Goal: Use online tool/utility: Utilize a website feature to perform a specific function

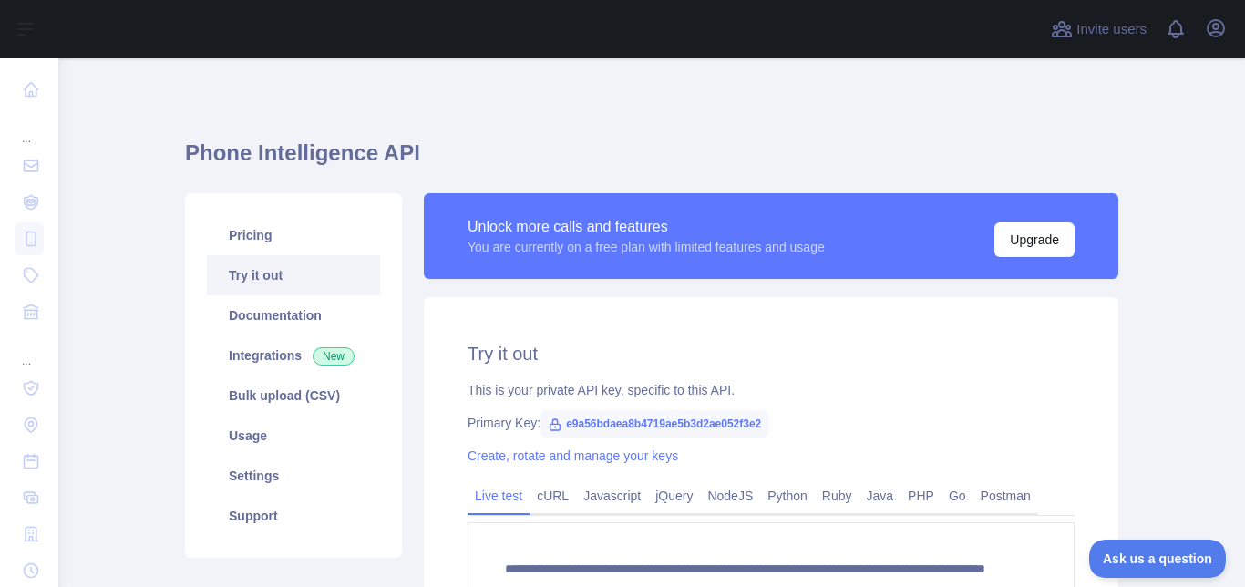
scroll to position [413, 0]
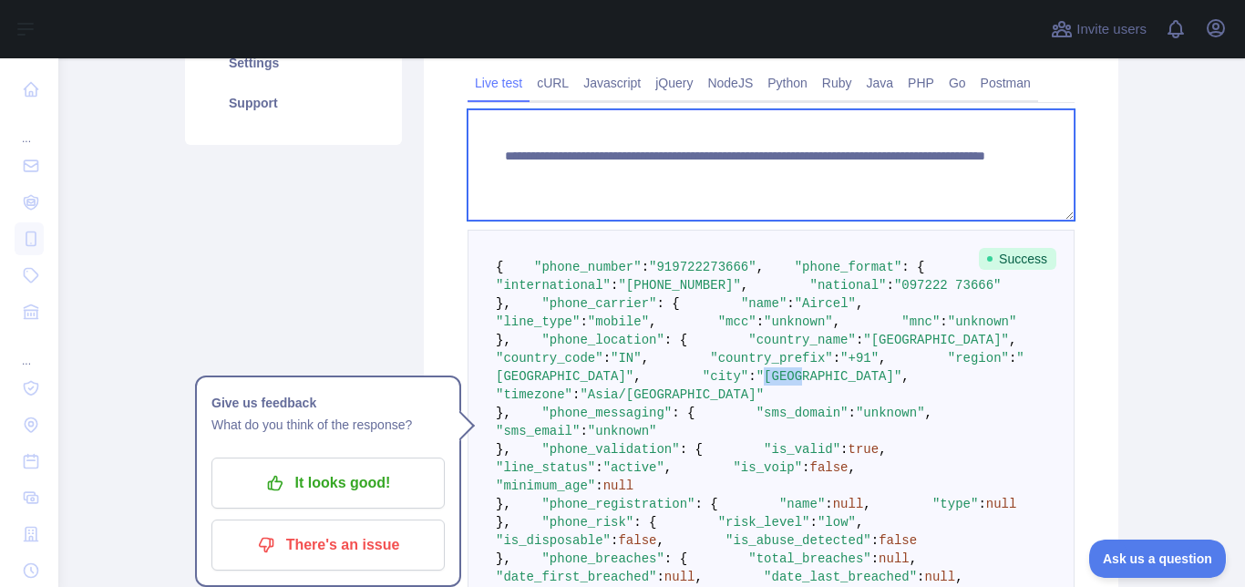
click at [880, 171] on textarea "**********" at bounding box center [770, 164] width 607 height 111
paste textarea
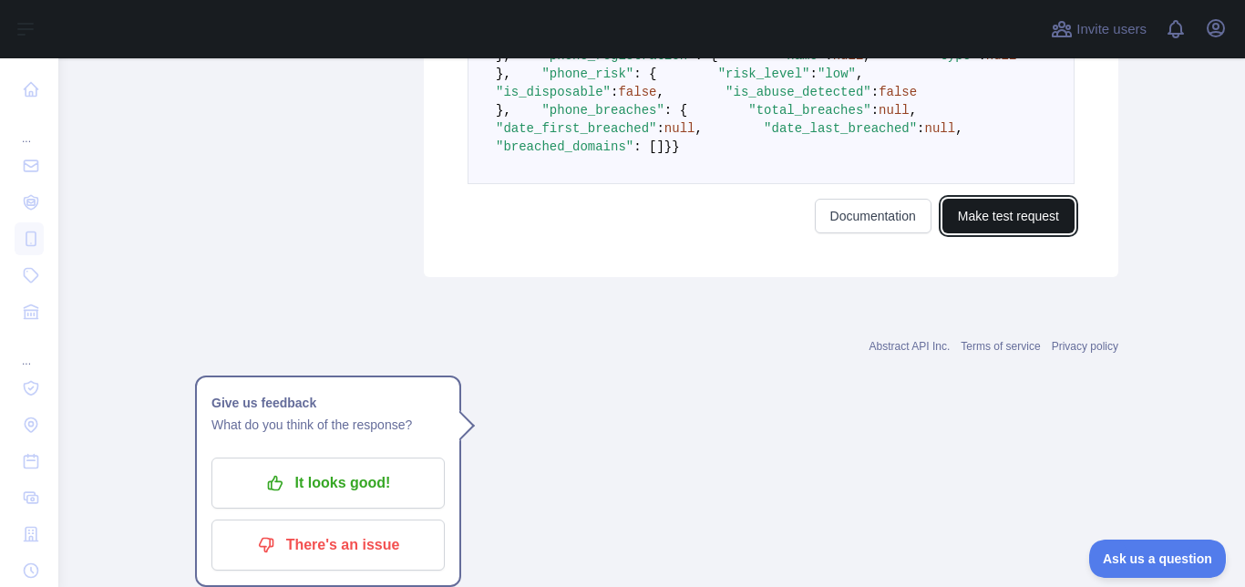
click at [1022, 233] on button "Make test request" at bounding box center [1008, 216] width 132 height 35
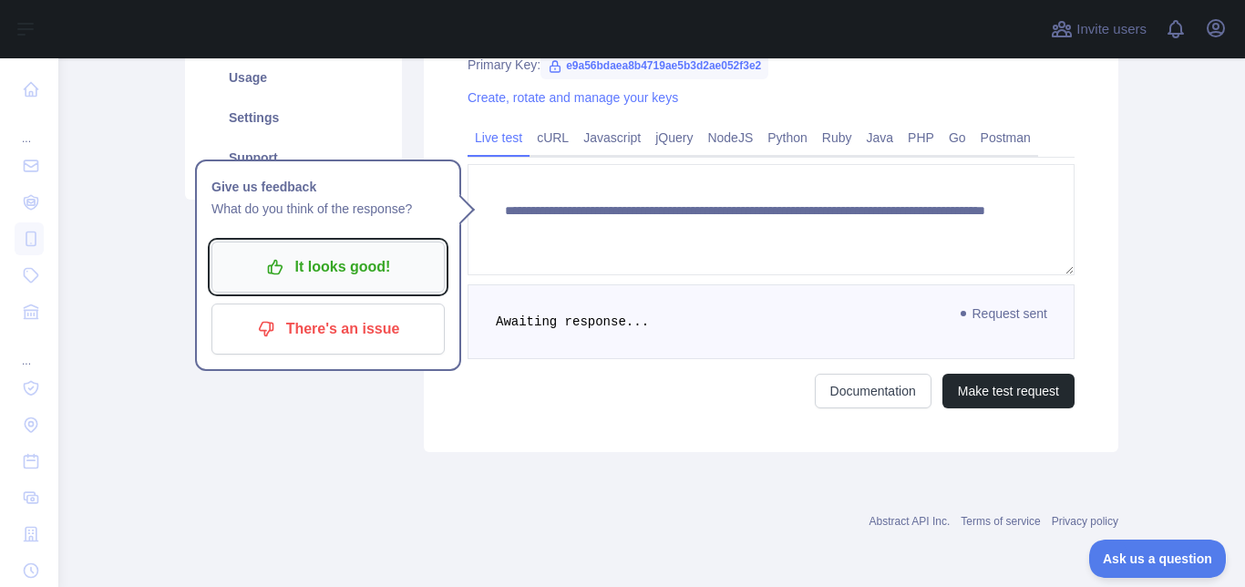
click at [376, 265] on p "It looks good!" at bounding box center [328, 266] width 206 height 31
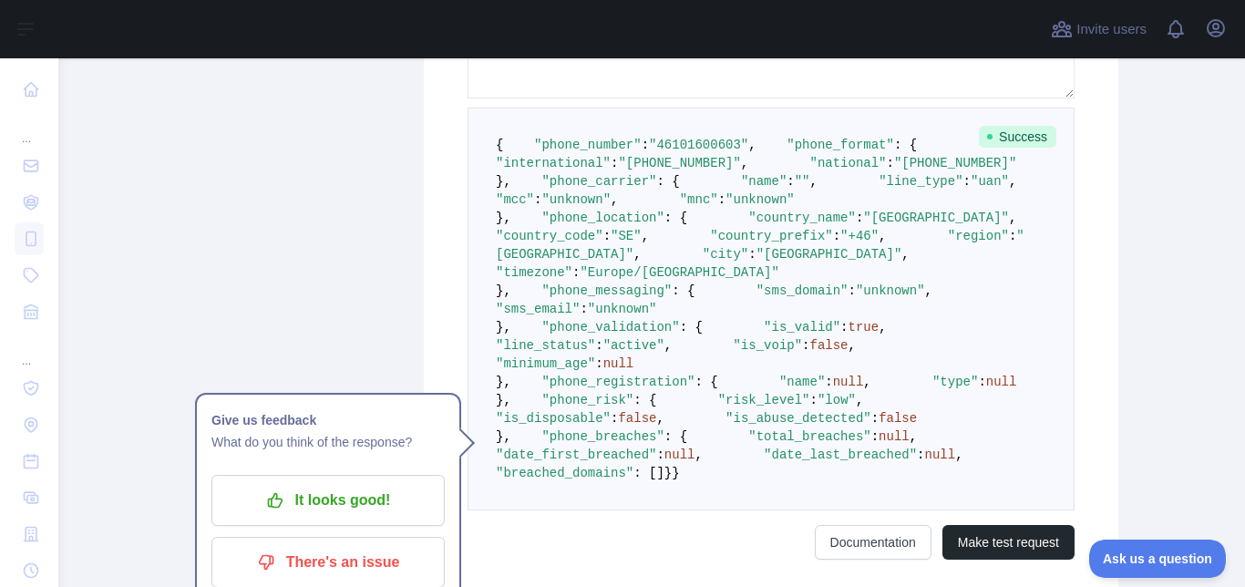
scroll to position [577, 0]
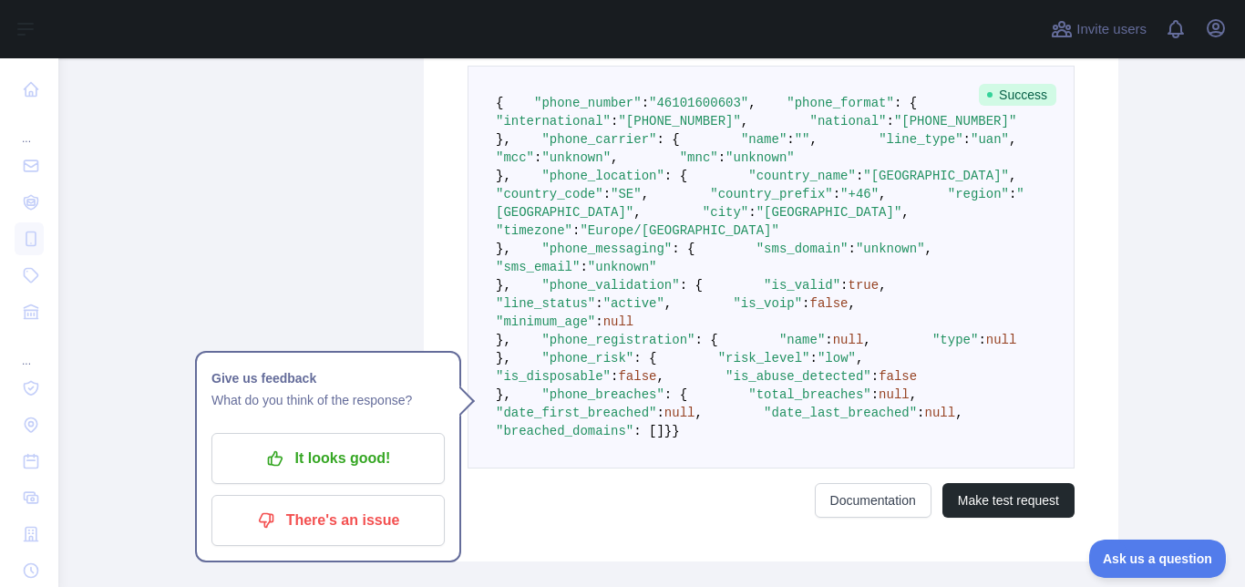
drag, startPoint x: 567, startPoint y: 306, endPoint x: 516, endPoint y: 212, distance: 106.8
click at [516, 212] on pre "{ "phone_number" : "[PHONE_NUMBER]" , "phone_format" : { "international" : "[PH…" at bounding box center [770, 267] width 607 height 403
copy code ""phone_carrier" : { "name" : "" , "line_type" : "uan" , "mcc" : "unknown" , "mn…"
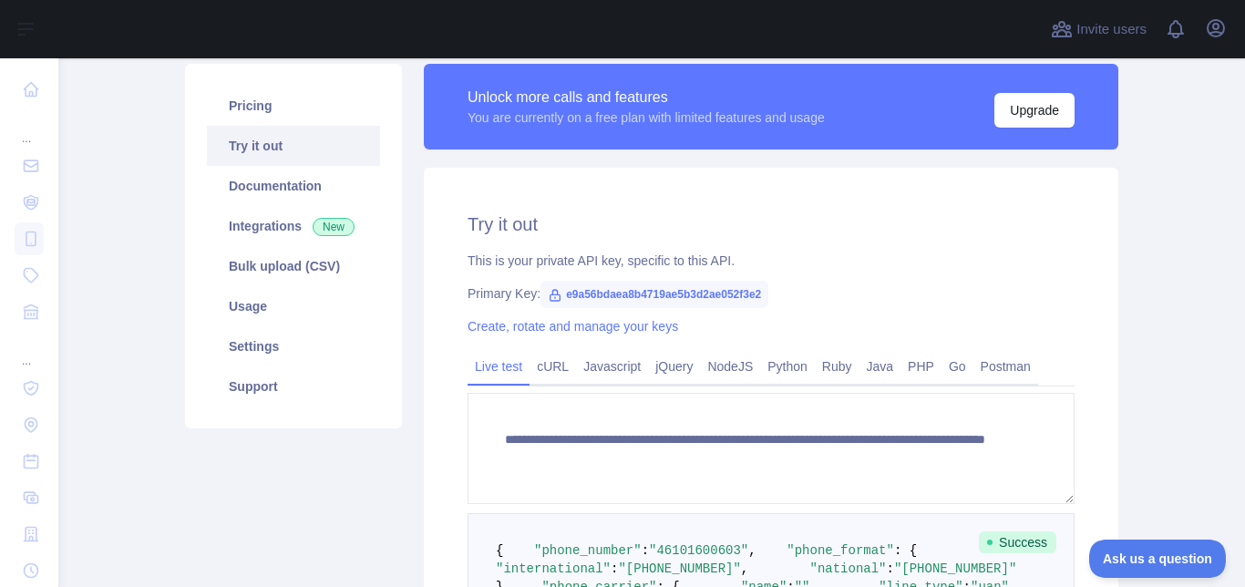
scroll to position [358, 0]
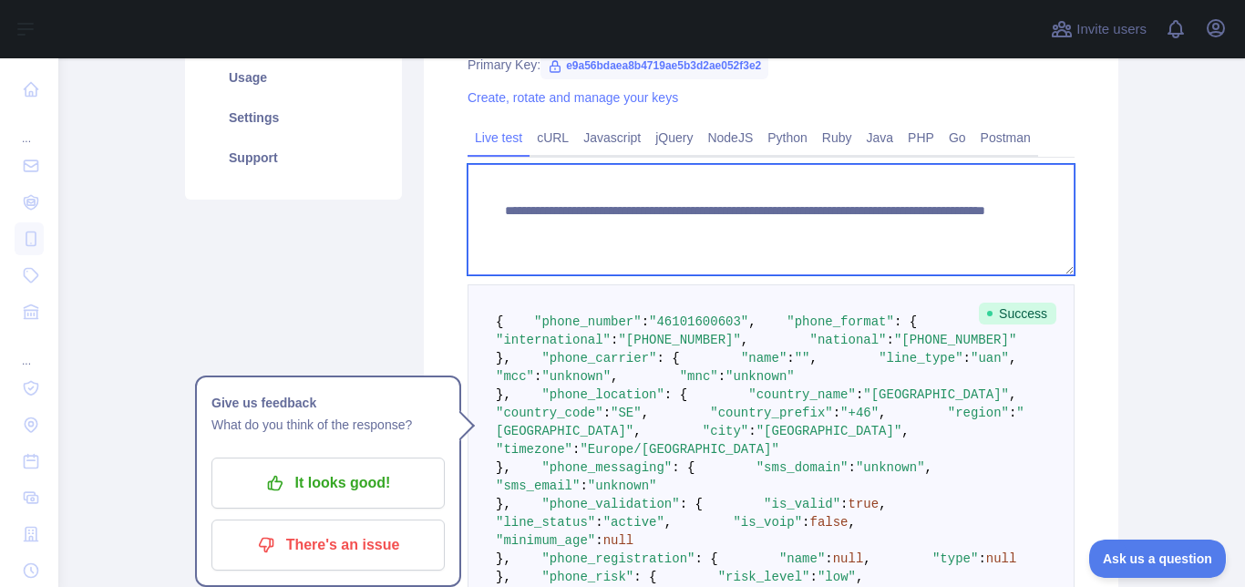
click at [861, 226] on textarea "**********" at bounding box center [770, 219] width 607 height 111
paste textarea
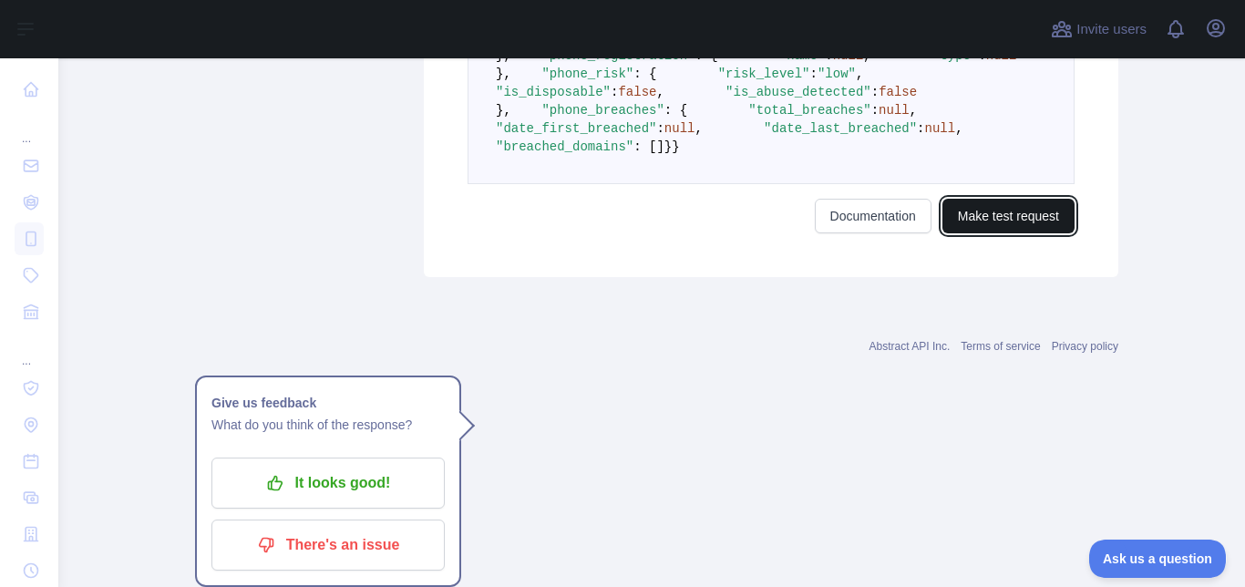
click at [1023, 233] on button "Make test request" at bounding box center [1008, 216] width 132 height 35
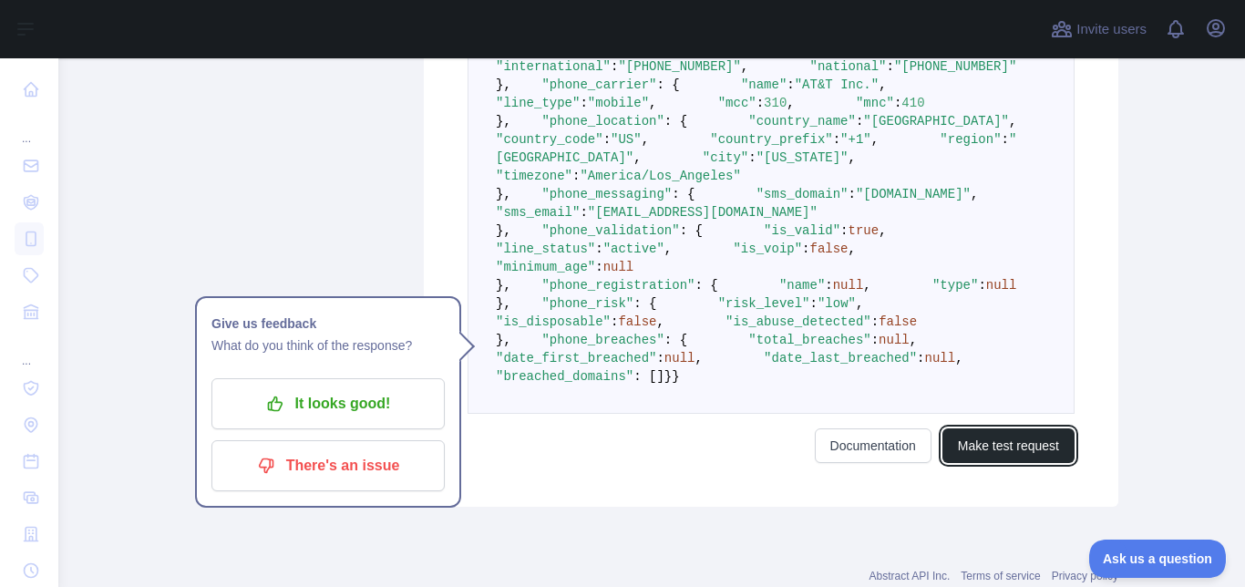
scroll to position [522, 0]
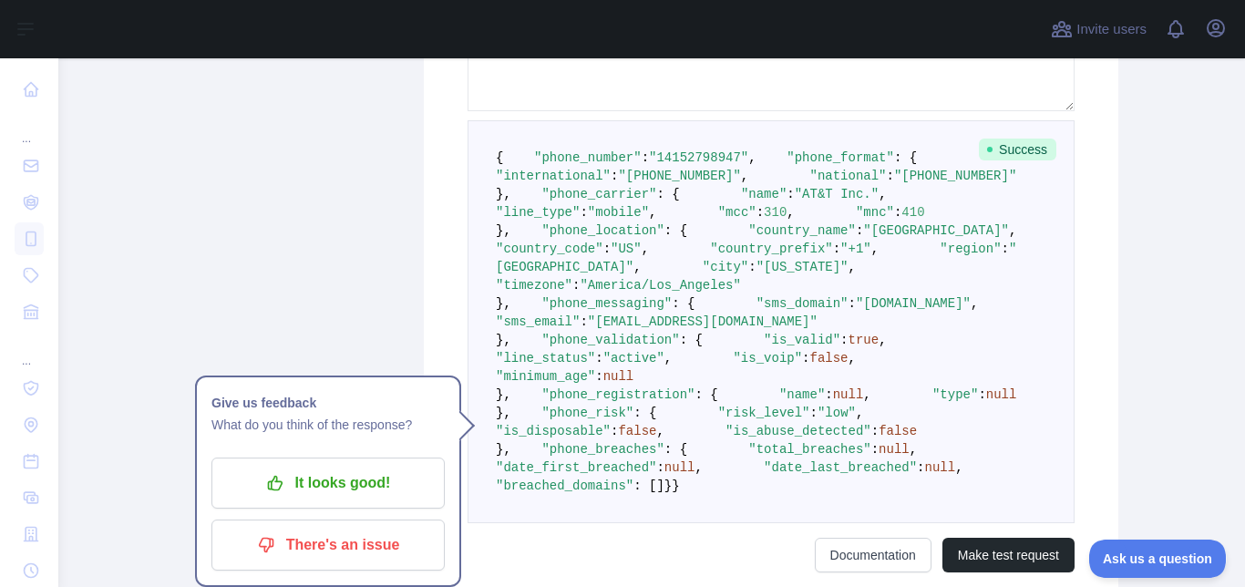
click at [649, 220] on span ""mobile"" at bounding box center [618, 212] width 61 height 15
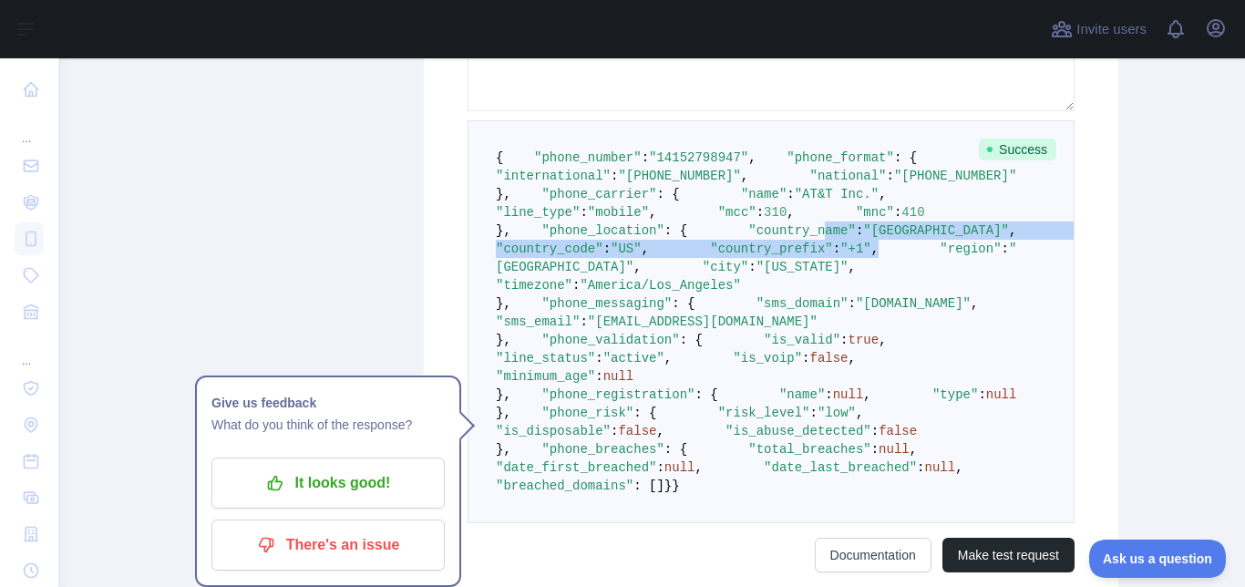
drag, startPoint x: 792, startPoint y: 426, endPoint x: 628, endPoint y: 396, distance: 166.6
click at [628, 396] on pre "{ "phone_number" : "[PHONE_NUMBER]" , "phone_format" : { "international" : "[PH…" at bounding box center [770, 321] width 607 height 403
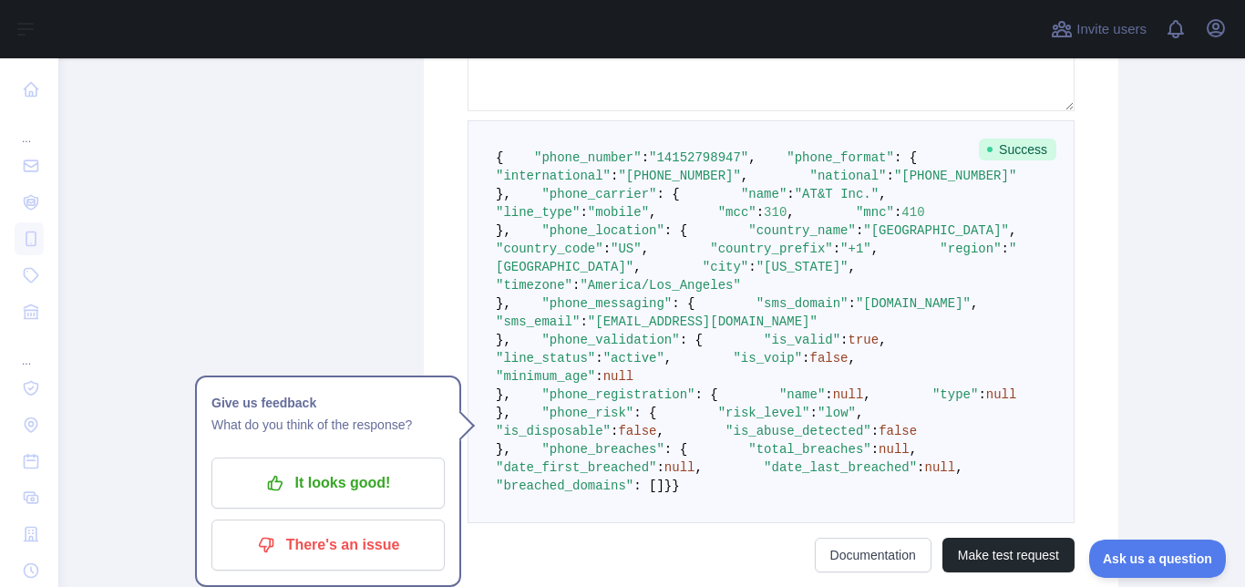
click at [580, 220] on span ""line_type"" at bounding box center [538, 212] width 84 height 15
click at [649, 220] on span ""mobile"" at bounding box center [618, 212] width 61 height 15
click at [683, 311] on pre "{ "phone_number" : "[PHONE_NUMBER]" , "phone_format" : { "international" : "[PH…" at bounding box center [770, 321] width 607 height 403
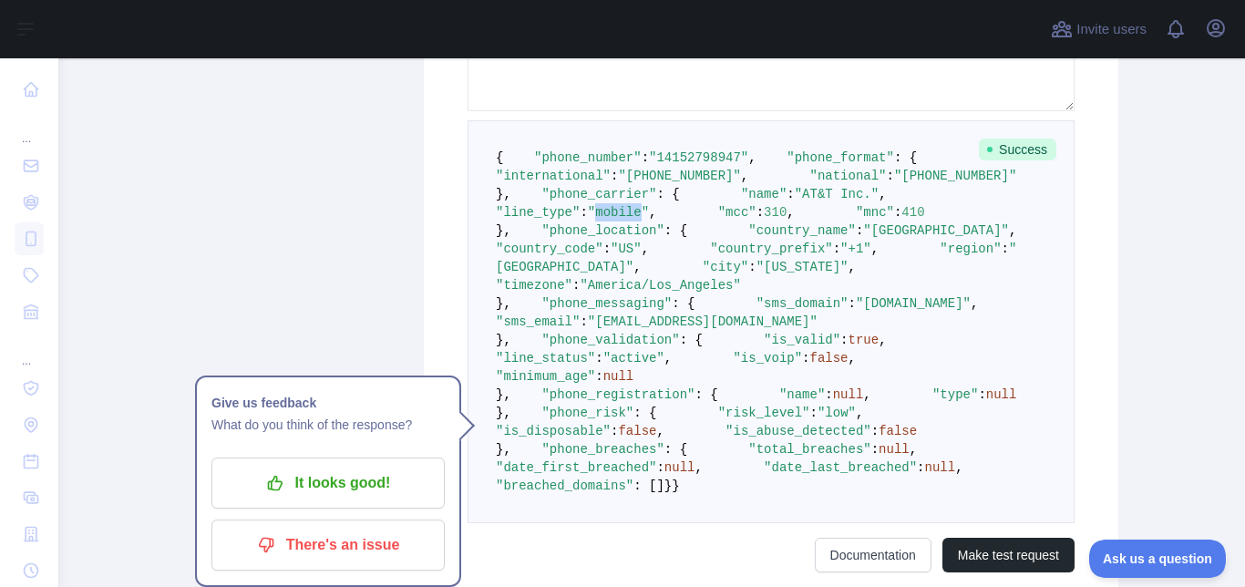
click at [683, 311] on pre "{ "phone_number" : "[PHONE_NUMBER]" , "phone_format" : { "international" : "[PH…" at bounding box center [770, 321] width 607 height 403
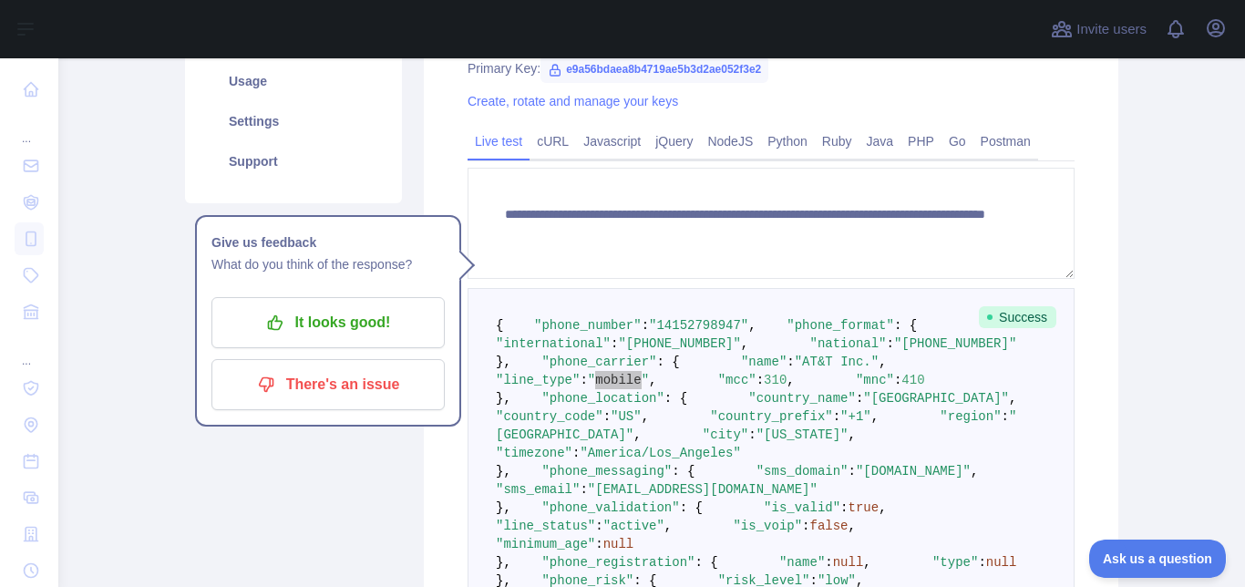
scroll to position [194, 0]
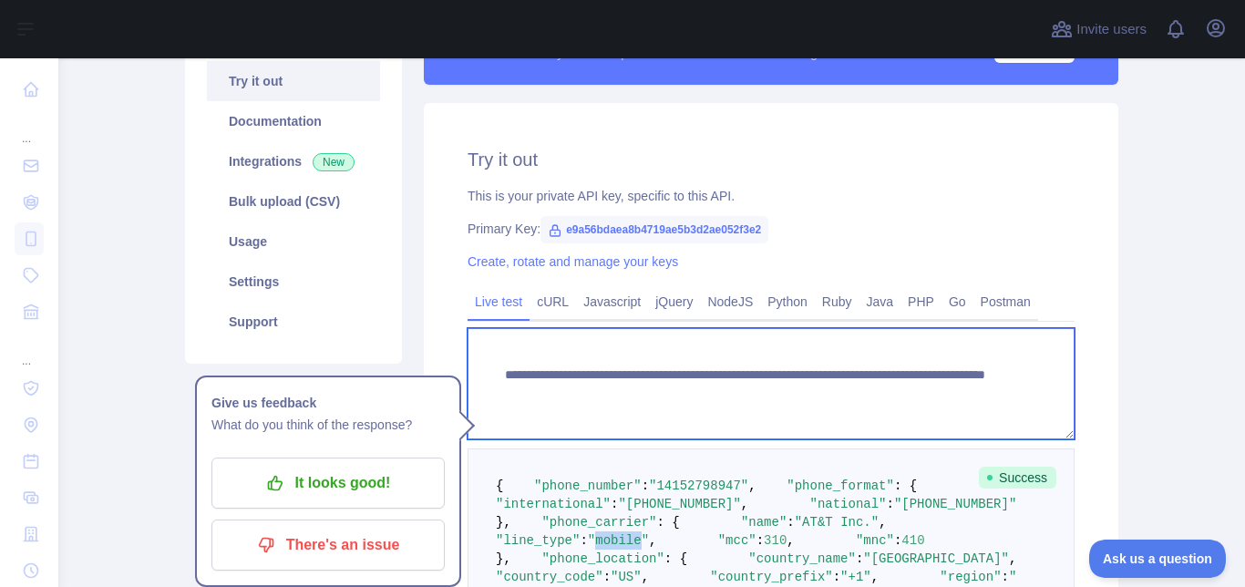
click at [880, 401] on textarea "**********" at bounding box center [770, 383] width 607 height 111
paste textarea
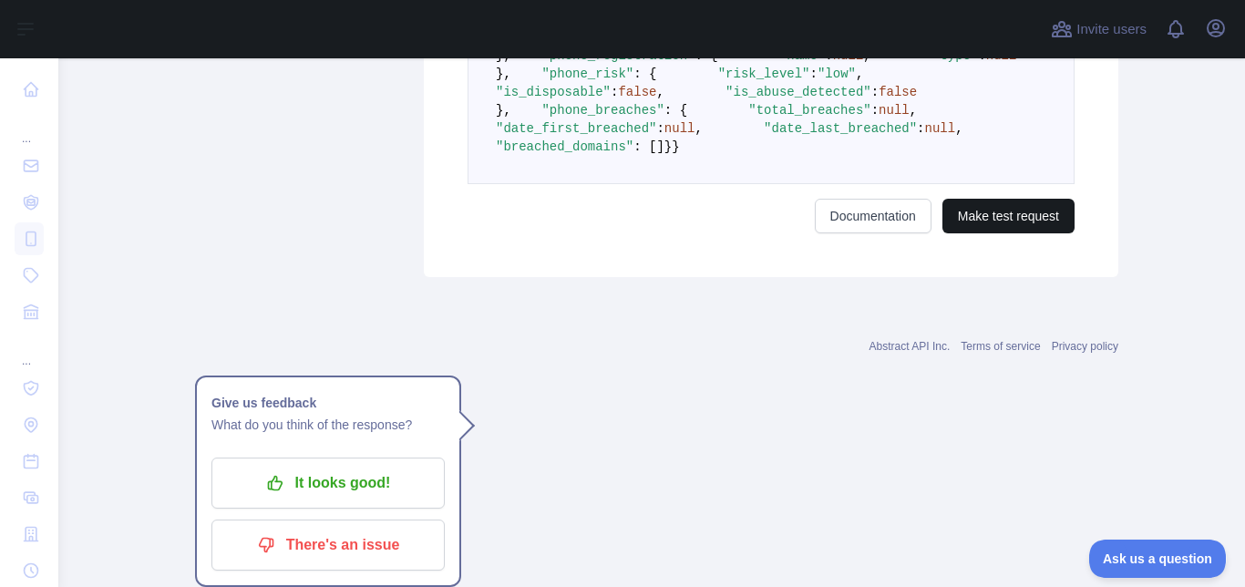
type textarea "**********"
click at [1008, 233] on button "Make test request" at bounding box center [1008, 216] width 132 height 35
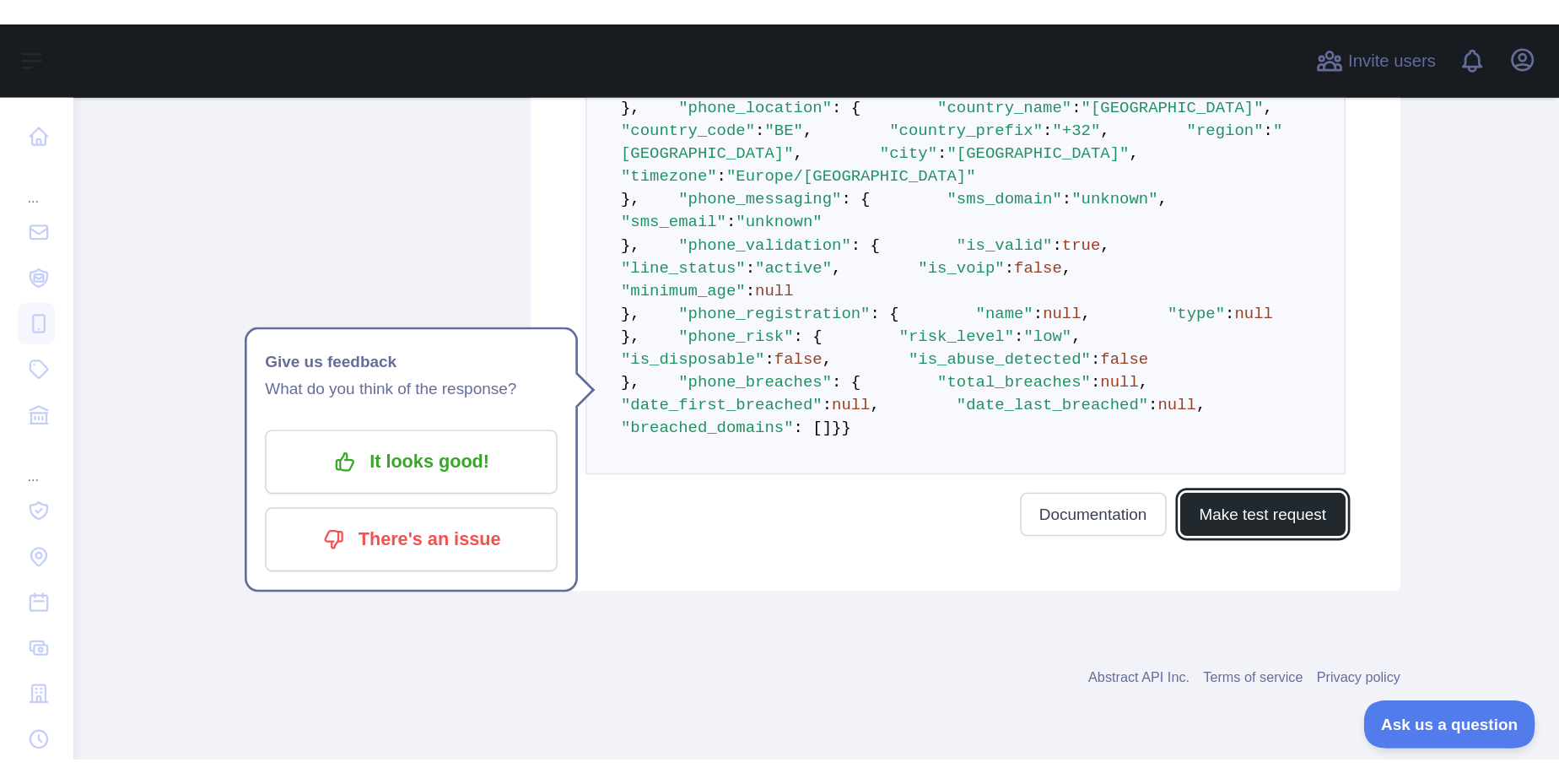
scroll to position [382, 0]
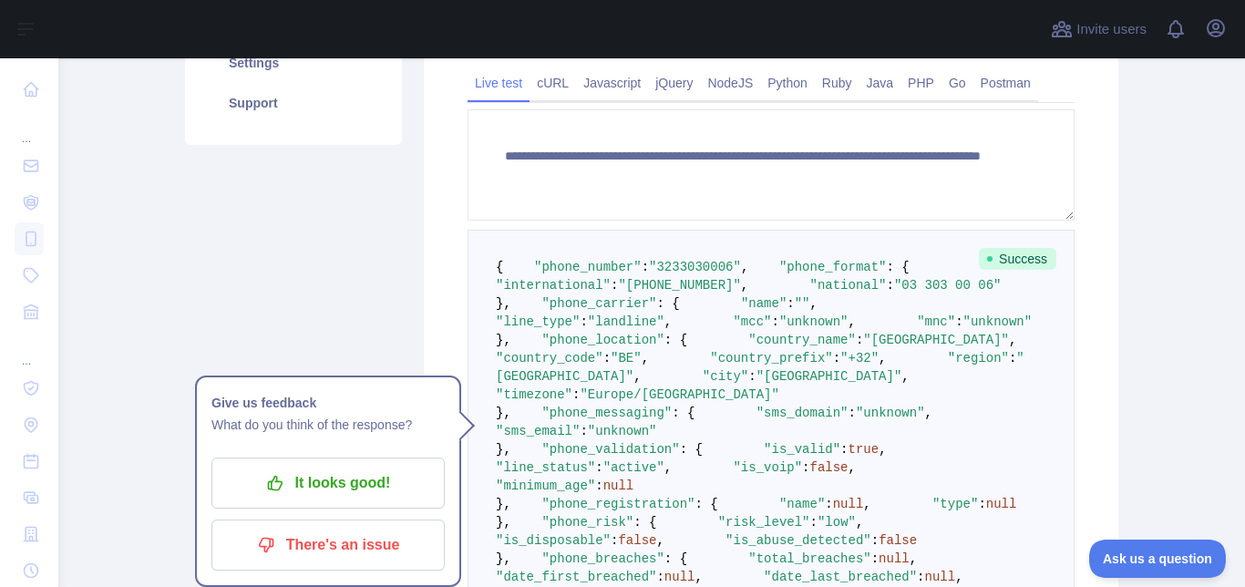
click at [652, 329] on span ""landline"" at bounding box center [626, 321] width 77 height 15
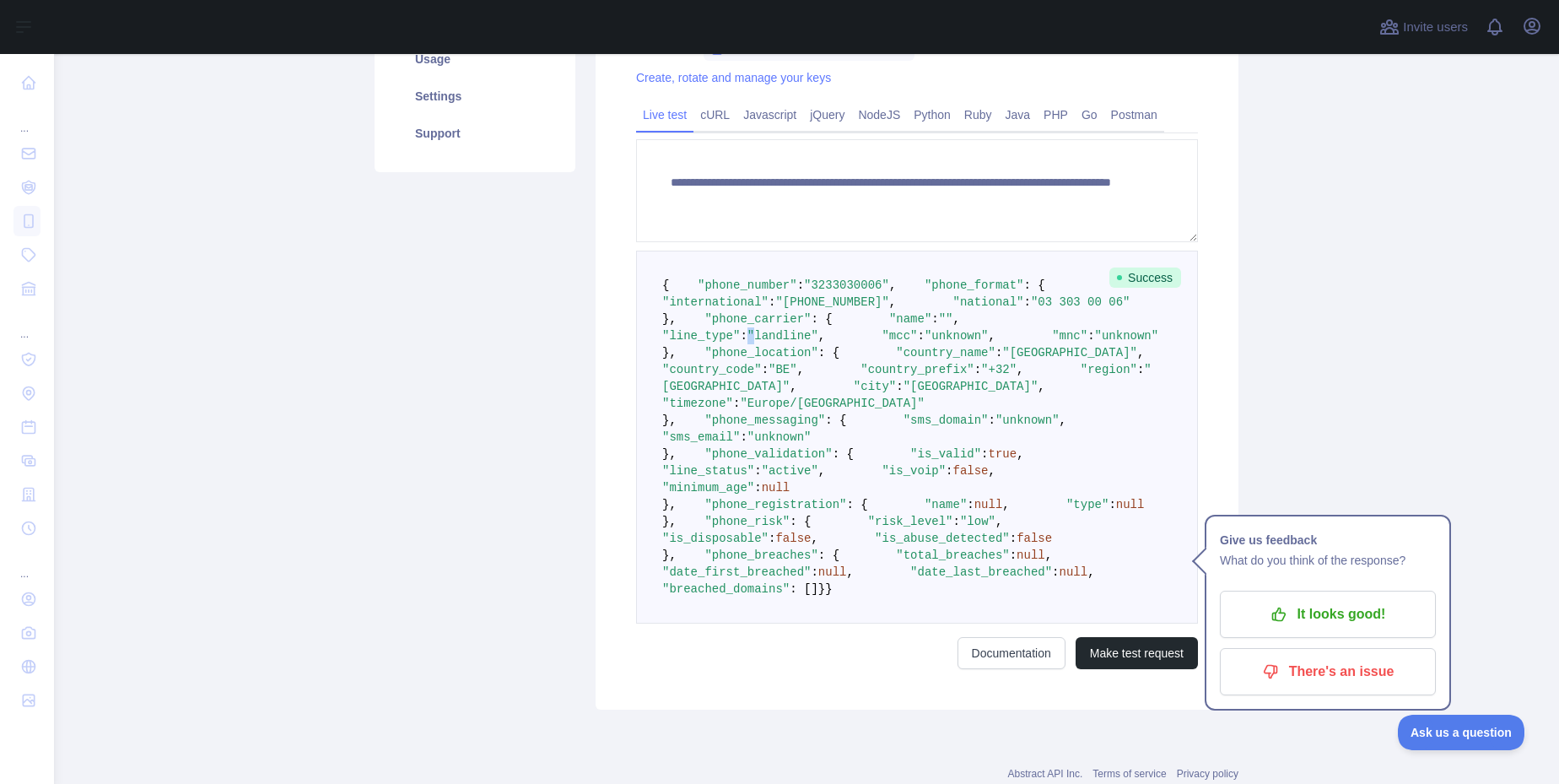
scroll to position [0, 0]
